Goal: Task Accomplishment & Management: Manage account settings

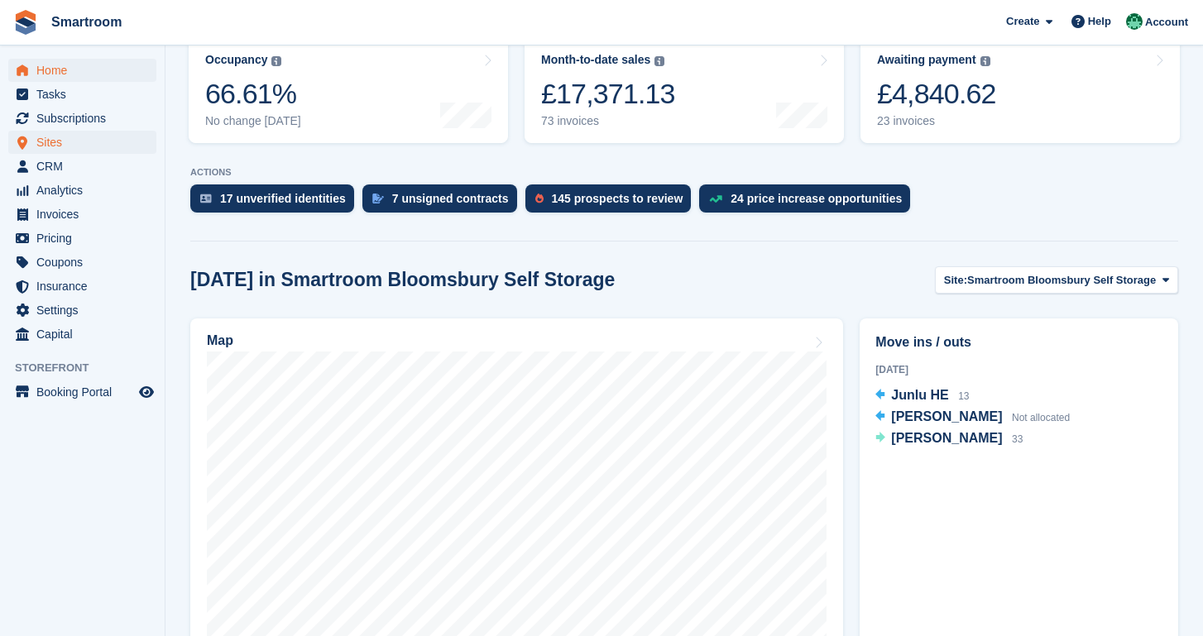
scroll to position [225, 0]
click at [1050, 277] on span "Smartroom Bloomsbury Self Storage" at bounding box center [1061, 280] width 189 height 17
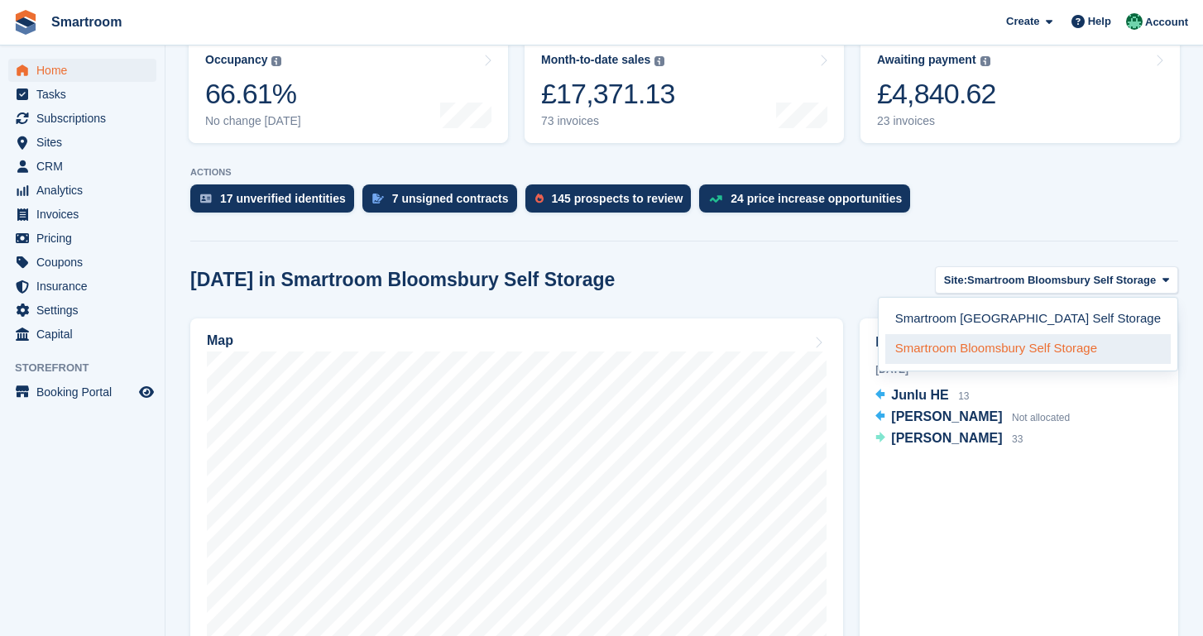
click at [1041, 356] on link "Smartroom Bloomsbury Self Storage" at bounding box center [1027, 349] width 285 height 30
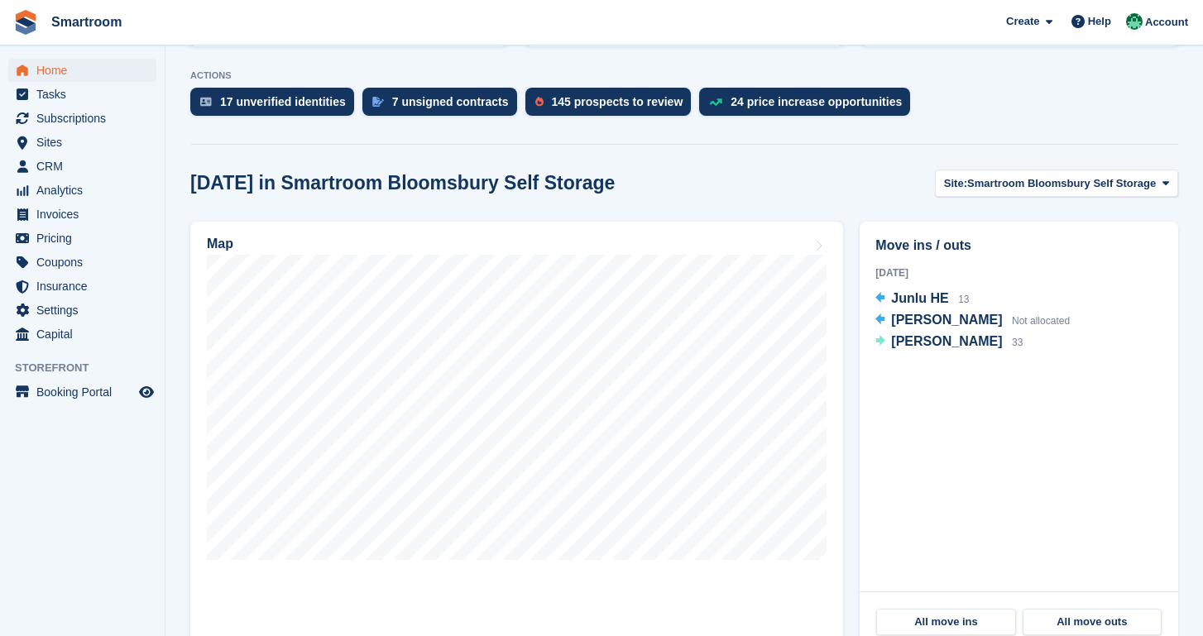
scroll to position [328, 0]
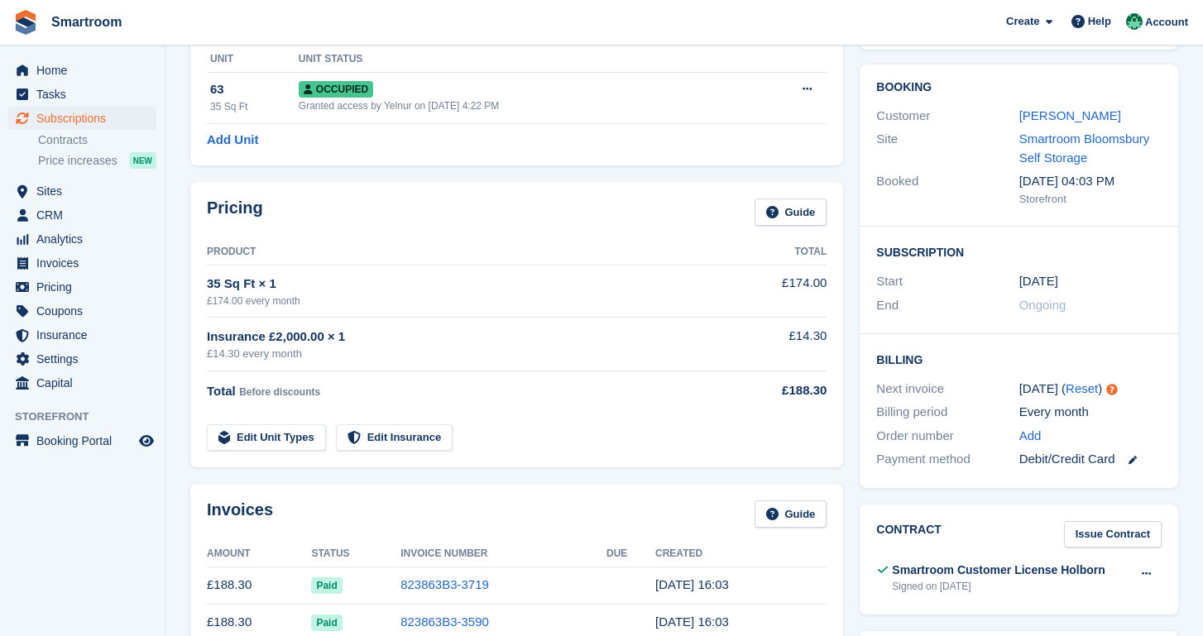
scroll to position [122, 0]
click at [55, 73] on span "Home" at bounding box center [85, 70] width 99 height 23
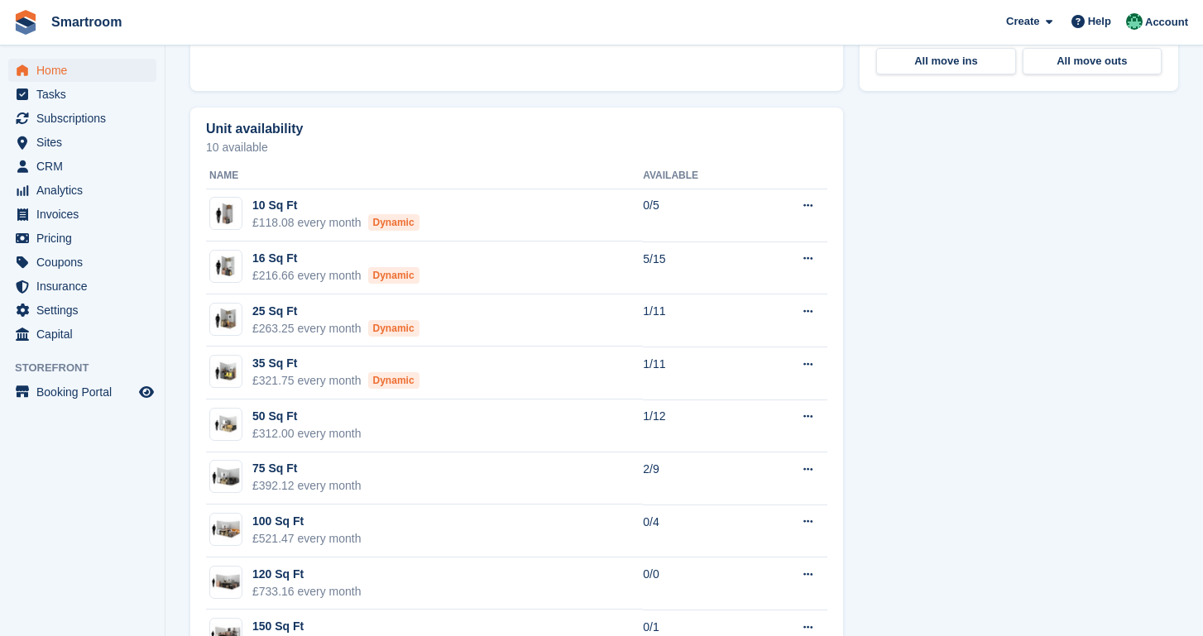
scroll to position [964, 0]
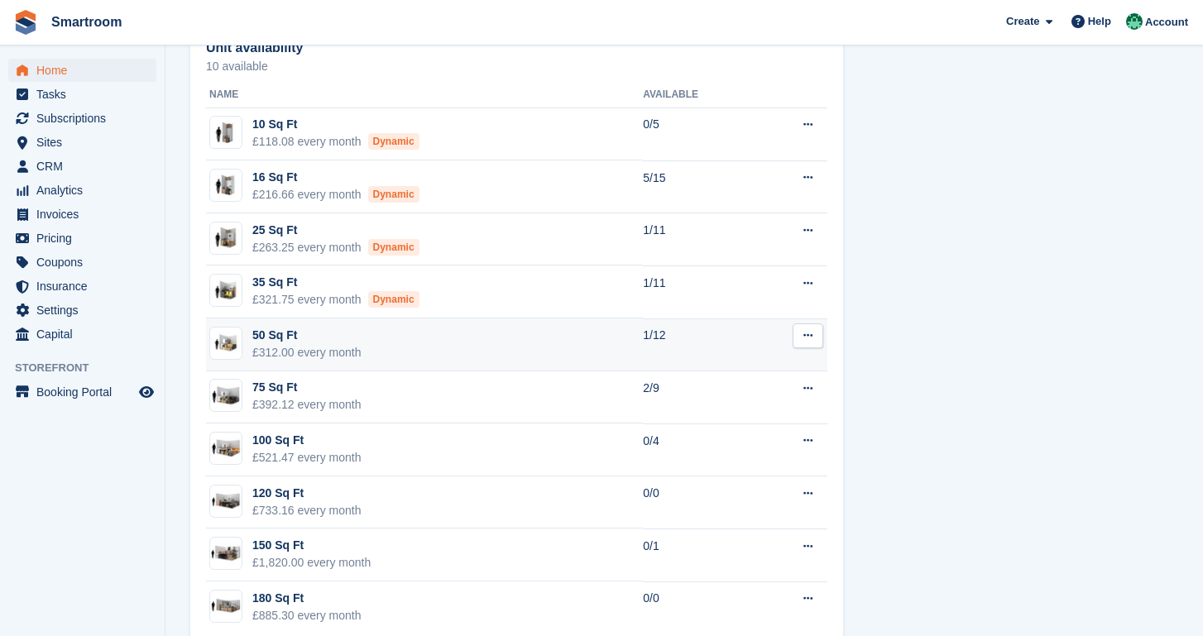
click at [432, 345] on td "50 Sq Ft £312.00 every month" at bounding box center [424, 344] width 437 height 53
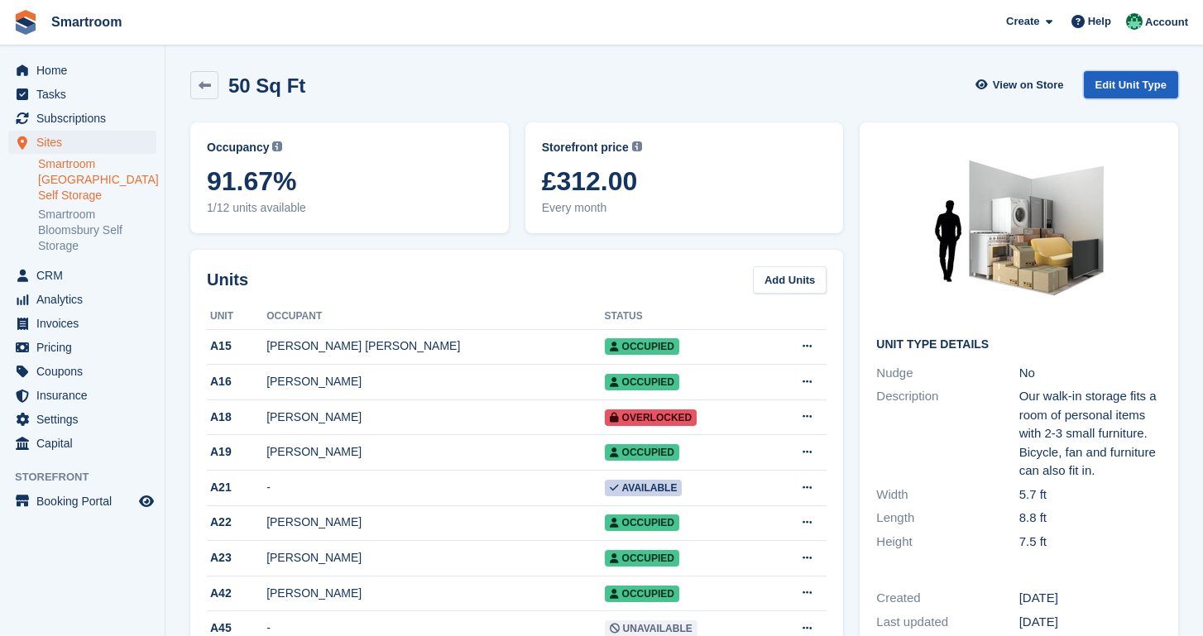
click at [1117, 87] on link "Edit Unit Type" at bounding box center [1131, 84] width 94 height 27
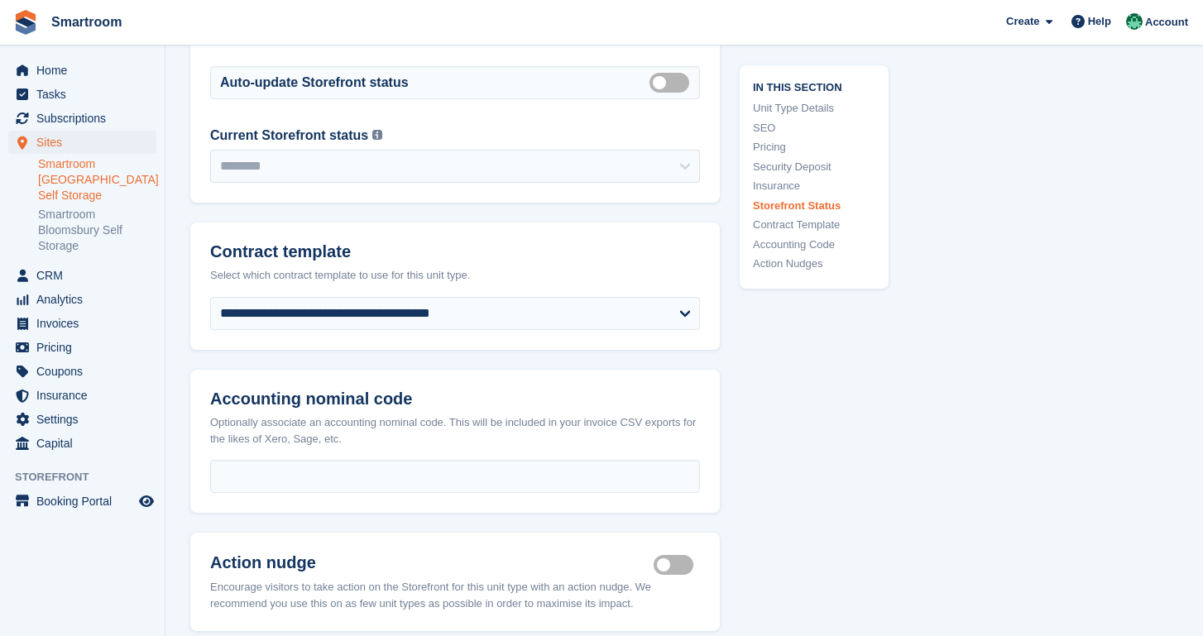
scroll to position [2724, 0]
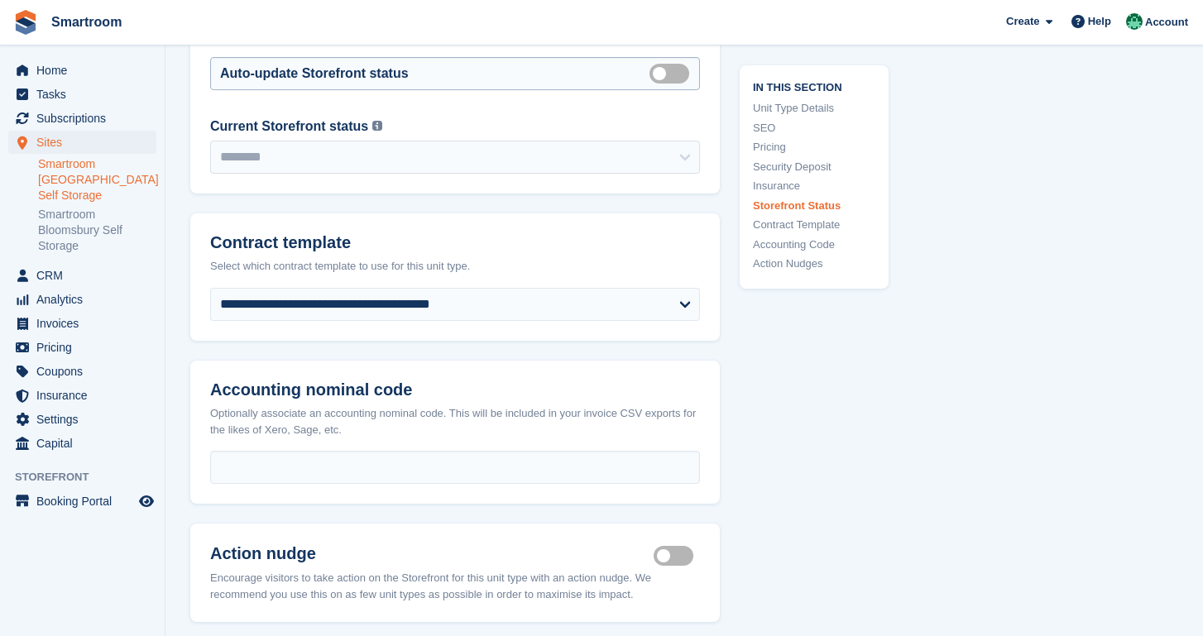
click at [670, 73] on div "Auto-update Storefront status Auto manage storefront status" at bounding box center [455, 73] width 490 height 33
click at [670, 74] on label "Auto manage storefront status" at bounding box center [672, 73] width 46 height 2
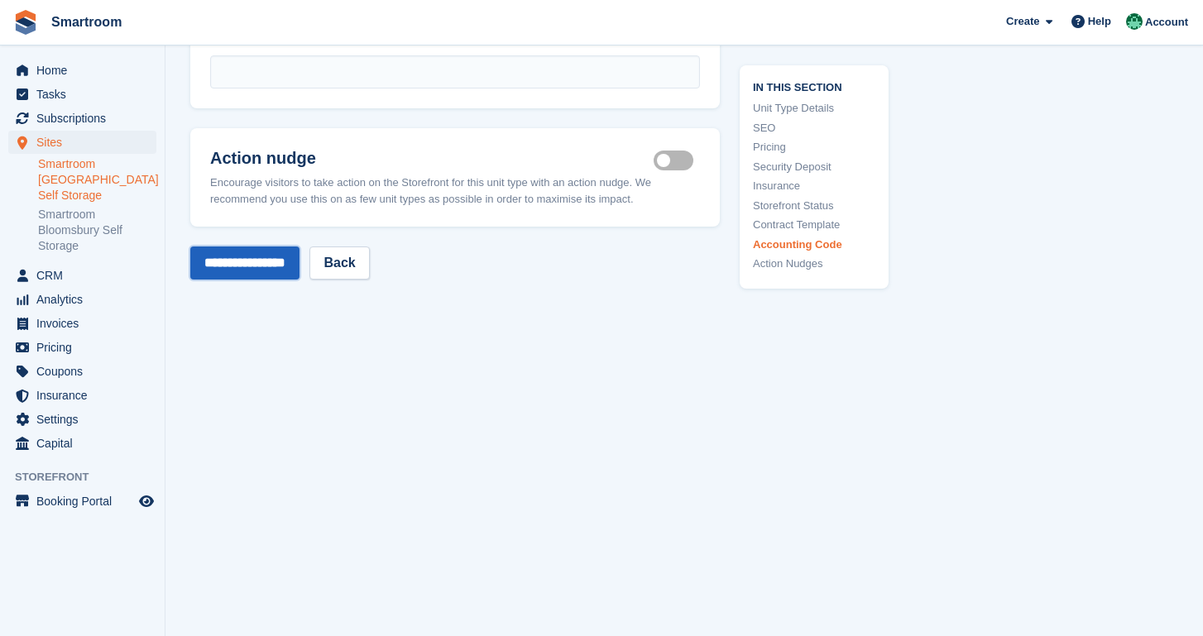
click at [250, 267] on input "**********" at bounding box center [244, 262] width 109 height 33
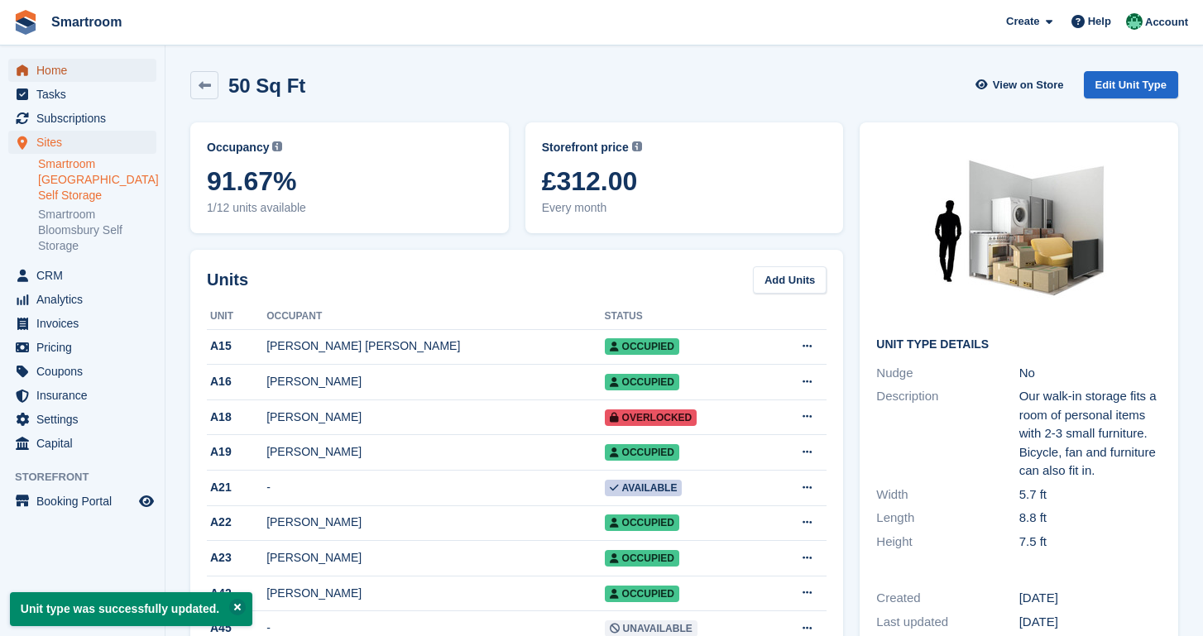
click at [56, 67] on span "Home" at bounding box center [85, 70] width 99 height 23
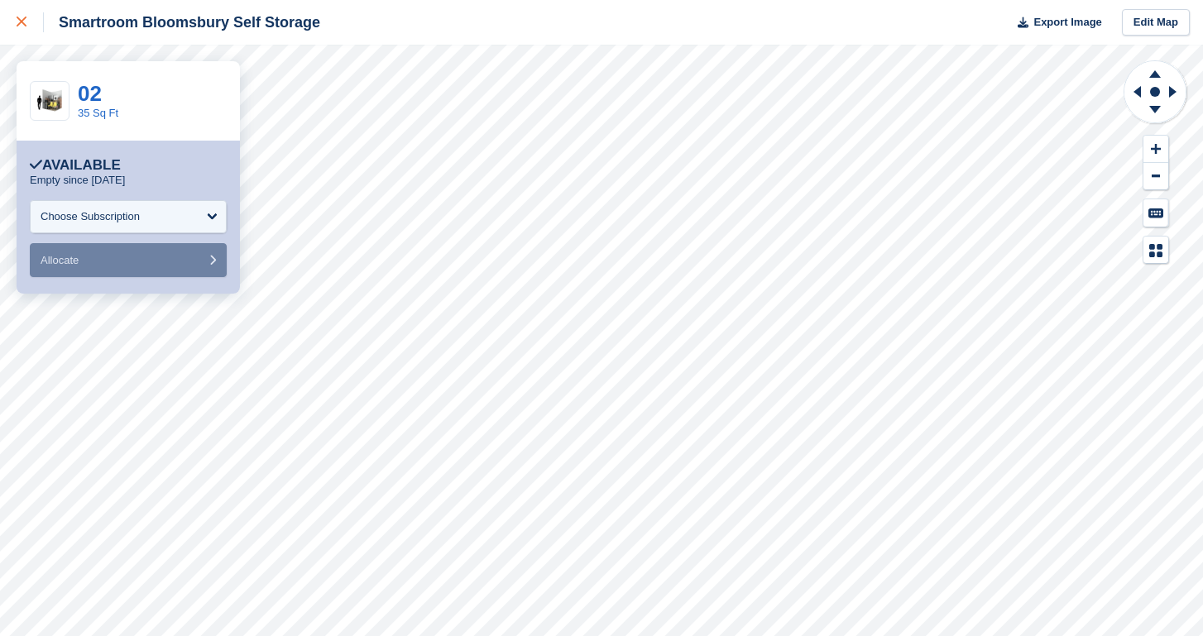
click at [21, 17] on div at bounding box center [30, 22] width 27 height 20
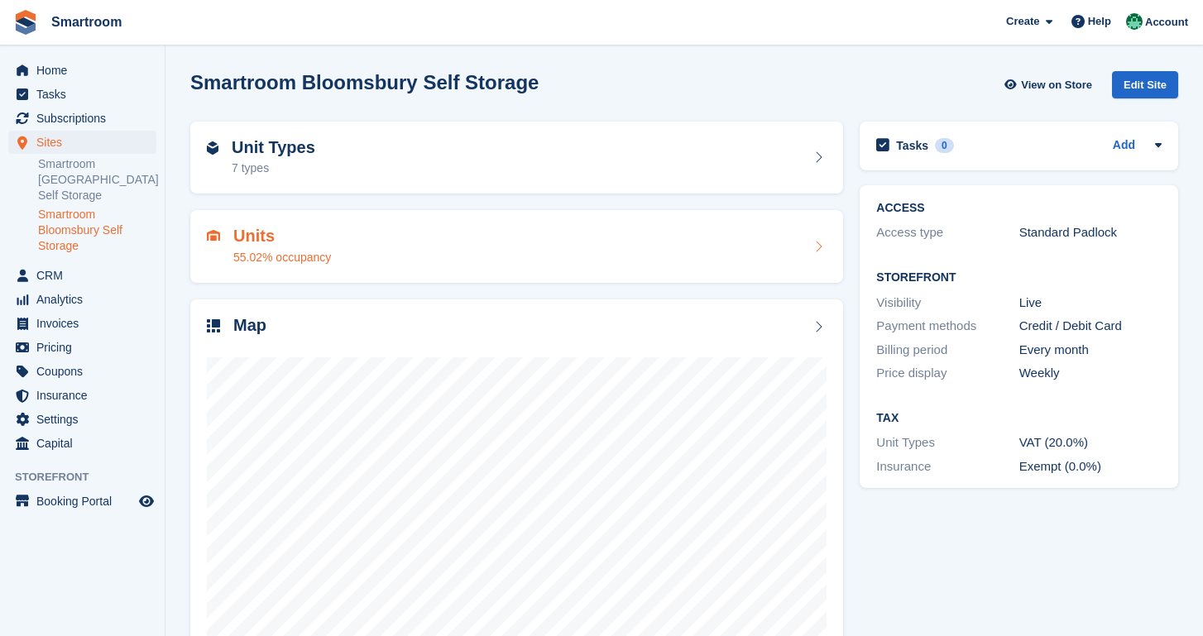
scroll to position [69, 0]
